Goal: Task Accomplishment & Management: Use online tool/utility

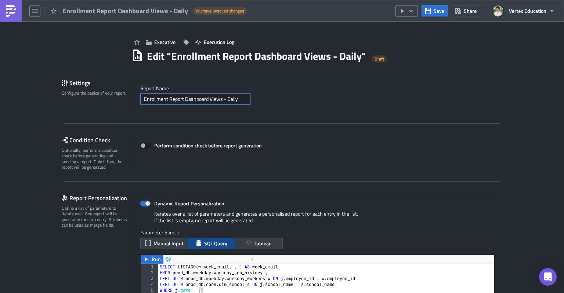
click at [140, 100] on input "Enrollment Report Dashboard Views - Daily" at bounding box center [195, 99] width 110 height 11
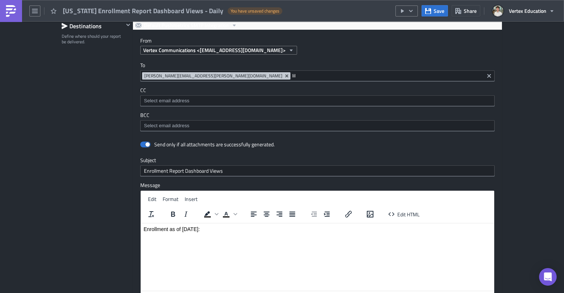
scroll to position [661, 0]
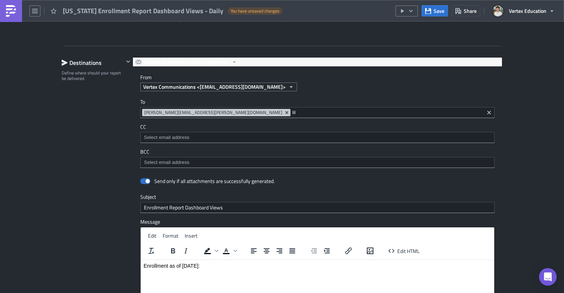
type input "Texas Enrollment Report Dashboard Views - Daily"
click at [292, 111] on input "lil" at bounding box center [387, 112] width 190 height 7
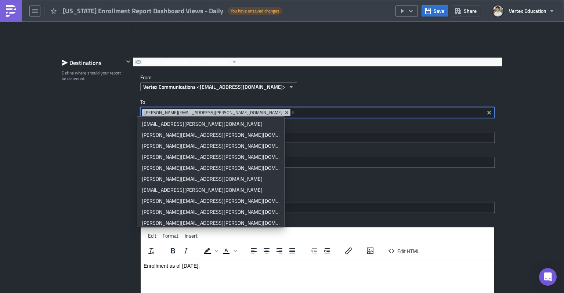
type input "l"
click at [95, 126] on div "Destinations Define where should your report be delivered." at bounding box center [93, 219] width 62 height 324
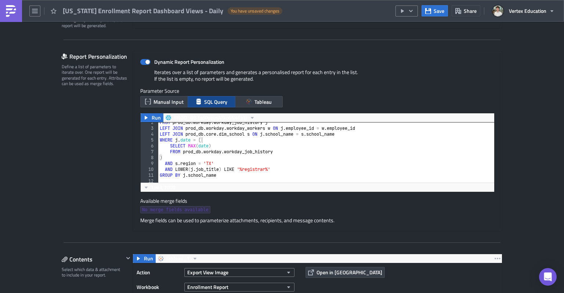
scroll to position [10, 0]
click at [152, 119] on span "Run" at bounding box center [156, 117] width 9 height 9
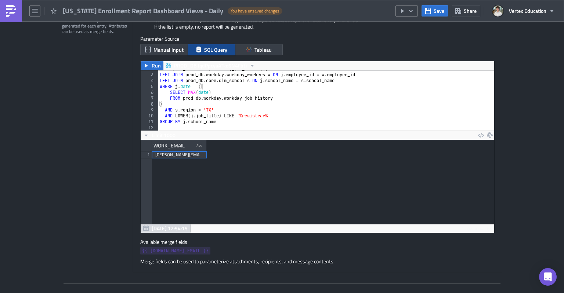
scroll to position [194, 0]
click at [169, 250] on span "{{ row.WORK_EMAIL }}" at bounding box center [175, 251] width 66 height 7
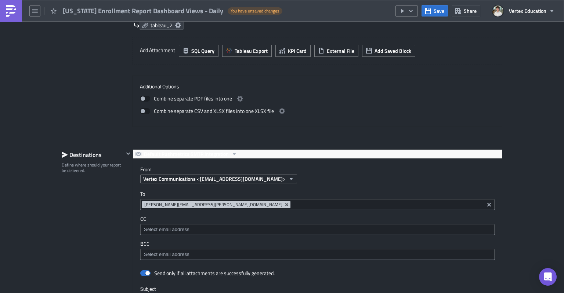
scroll to position [662, 0]
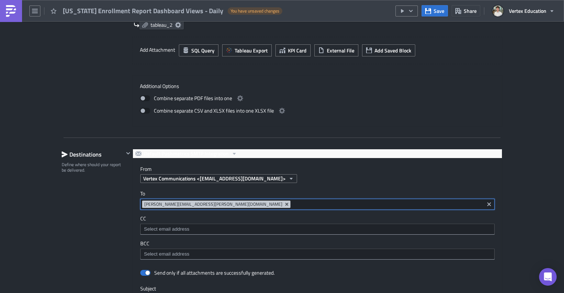
click at [292, 204] on input at bounding box center [387, 204] width 190 height 7
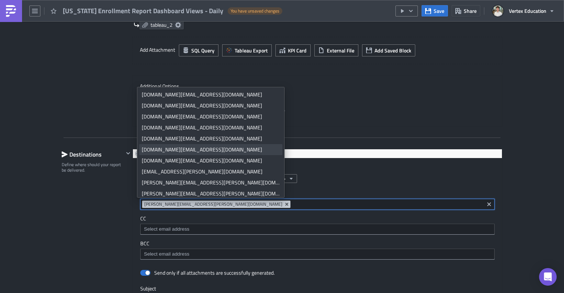
paste input "{{ row.WORK_EMAIL }}"
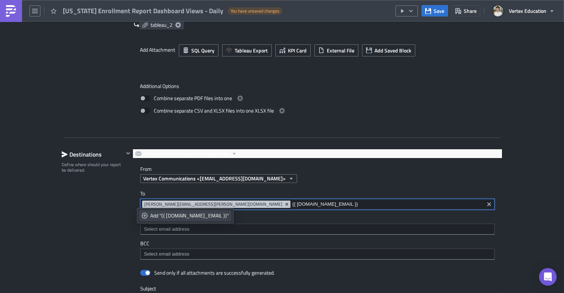
type input "{{ row.WORK_EMAIL }}"
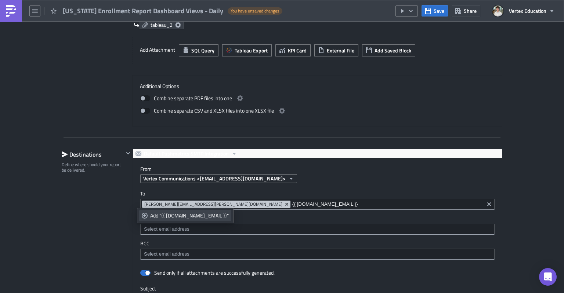
click at [191, 216] on div "Add "{{ row.WORK_EMAIL }}"" at bounding box center [189, 215] width 79 height 7
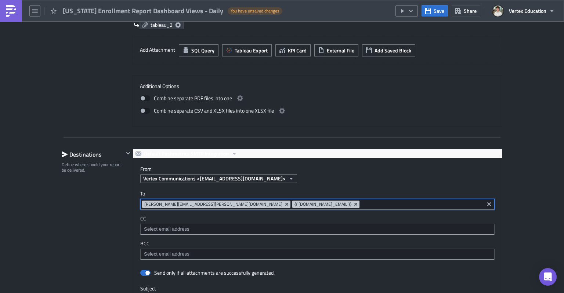
click at [361, 201] on input at bounding box center [421, 204] width 121 height 7
type input "a"
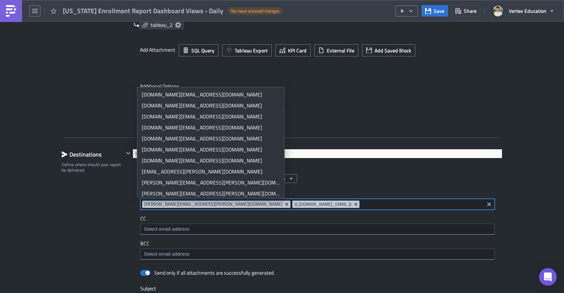
paste input "Liseth.VazquezPerez@vertexeducation.com"
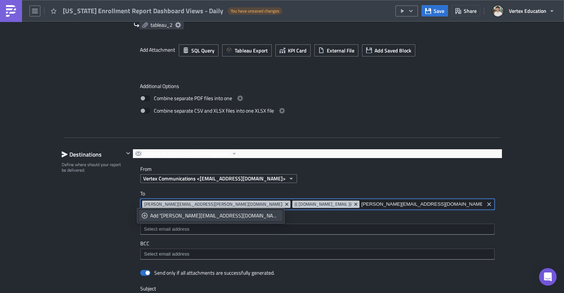
type input "Liseth.VazquezPerez@vertexeducation.com"
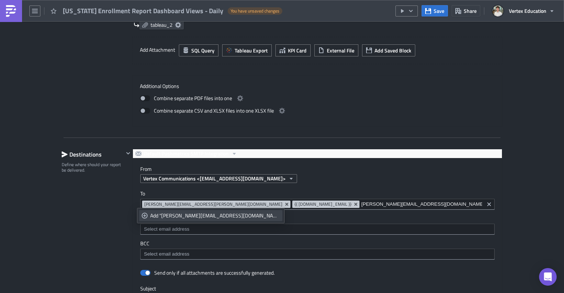
click at [236, 216] on div "Add "Liseth.VazquezPerez@vertexeducation.com"" at bounding box center [215, 215] width 130 height 7
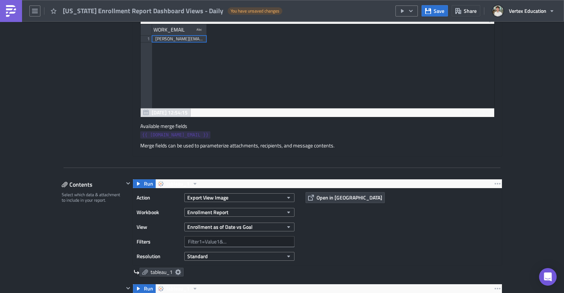
scroll to position [386, 0]
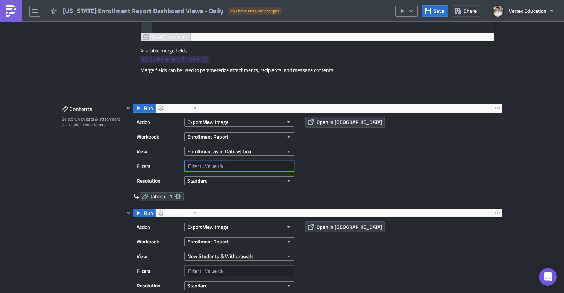
click at [223, 166] on input "text" at bounding box center [239, 166] width 110 height 11
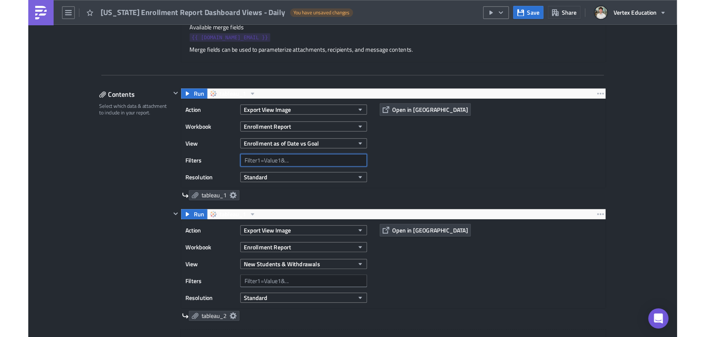
scroll to position [413, 0]
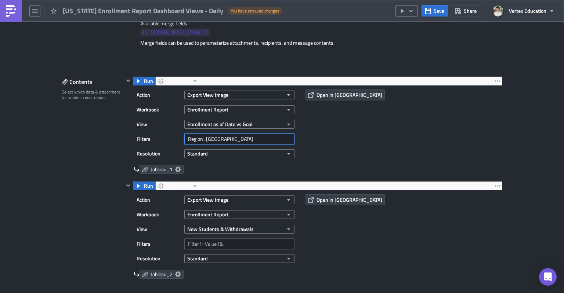
type input "Region=TX"
click at [202, 243] on input "text" at bounding box center [239, 244] width 110 height 11
paste input "Region=TX"
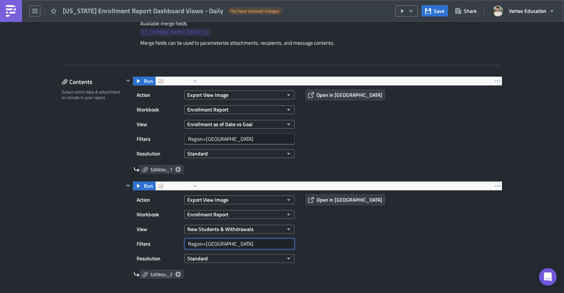
type input "Region=TX"
click at [62, 213] on div "Contents Select which data & attachment to include in your report." at bounding box center [93, 226] width 62 height 300
click at [137, 79] on icon "button" at bounding box center [139, 81] width 6 height 6
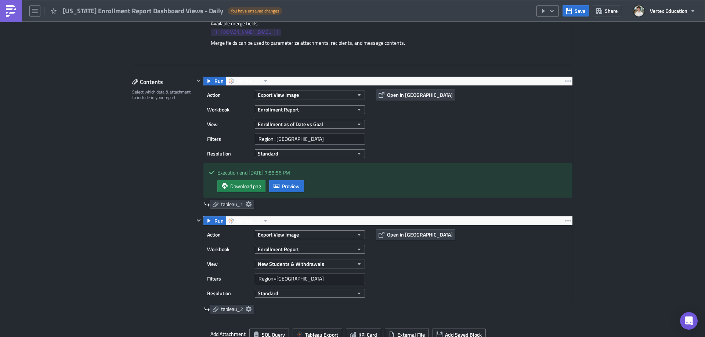
scroll to position [84, 354]
